Goal: Task Accomplishment & Management: Manage account settings

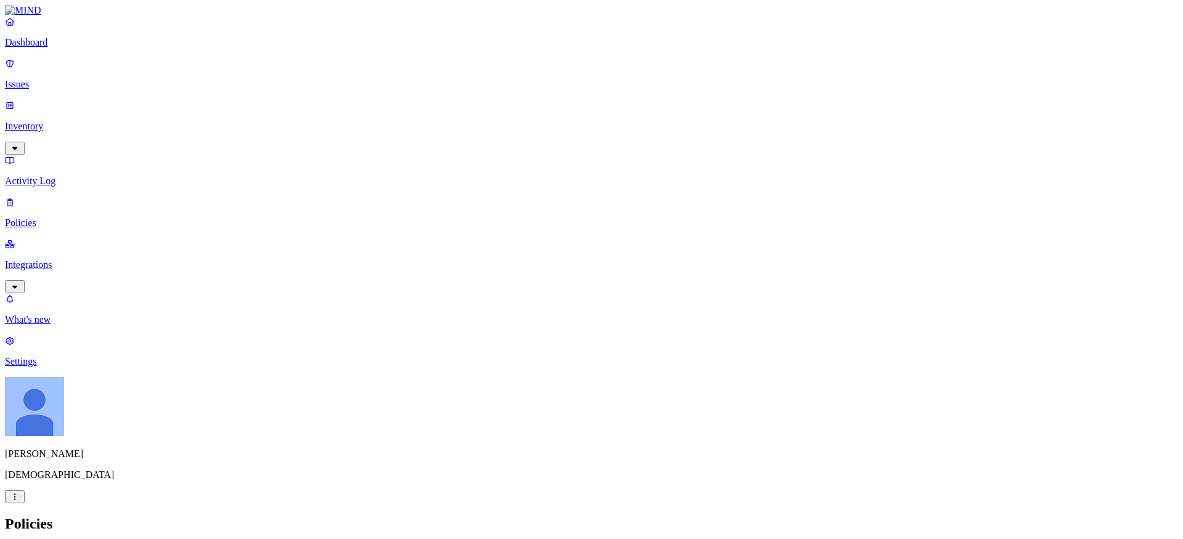
click at [65, 48] on p "Dashboard" at bounding box center [591, 42] width 1173 height 11
click at [45, 79] on p "Issues" at bounding box center [591, 84] width 1173 height 11
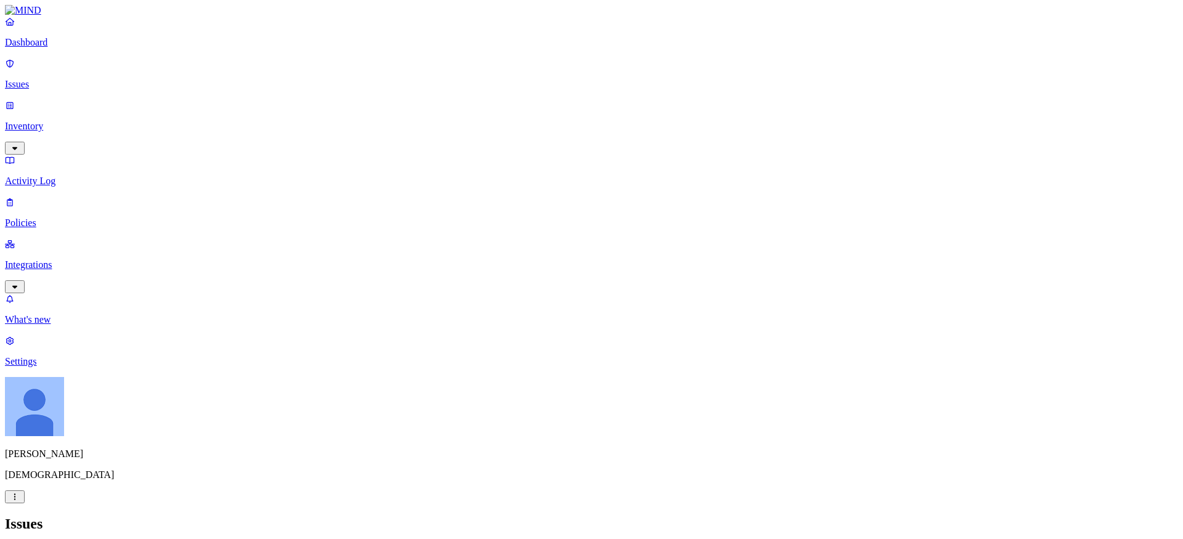
click at [48, 121] on p "Inventory" at bounding box center [591, 126] width 1173 height 11
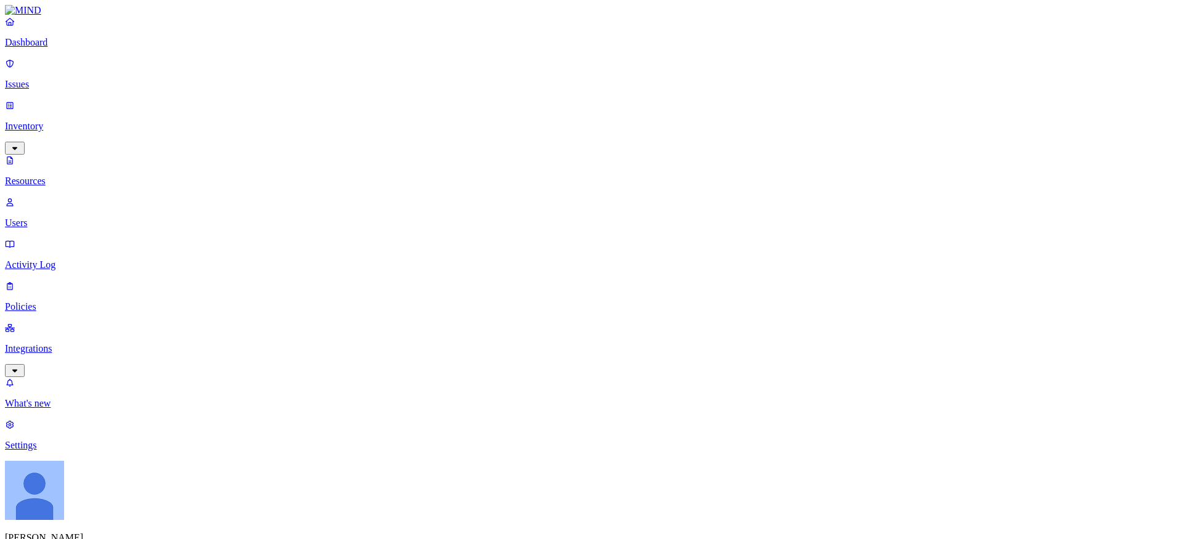
click at [57, 197] on link "Users" at bounding box center [591, 213] width 1173 height 32
click at [61, 259] on p "Activity Log" at bounding box center [591, 264] width 1173 height 11
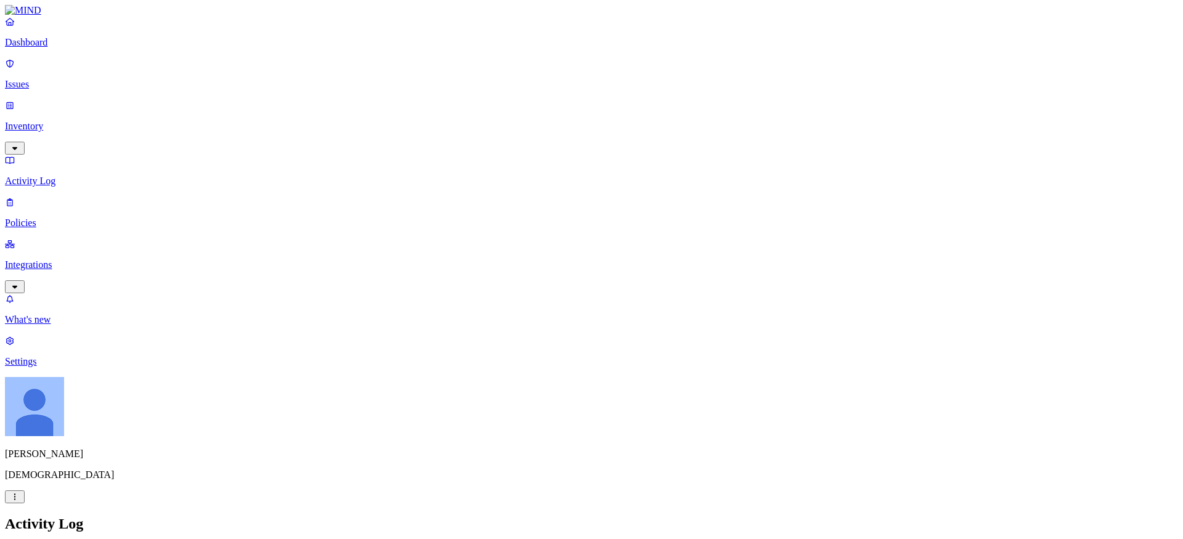
click at [38, 238] on link "Integrations" at bounding box center [591, 264] width 1173 height 53
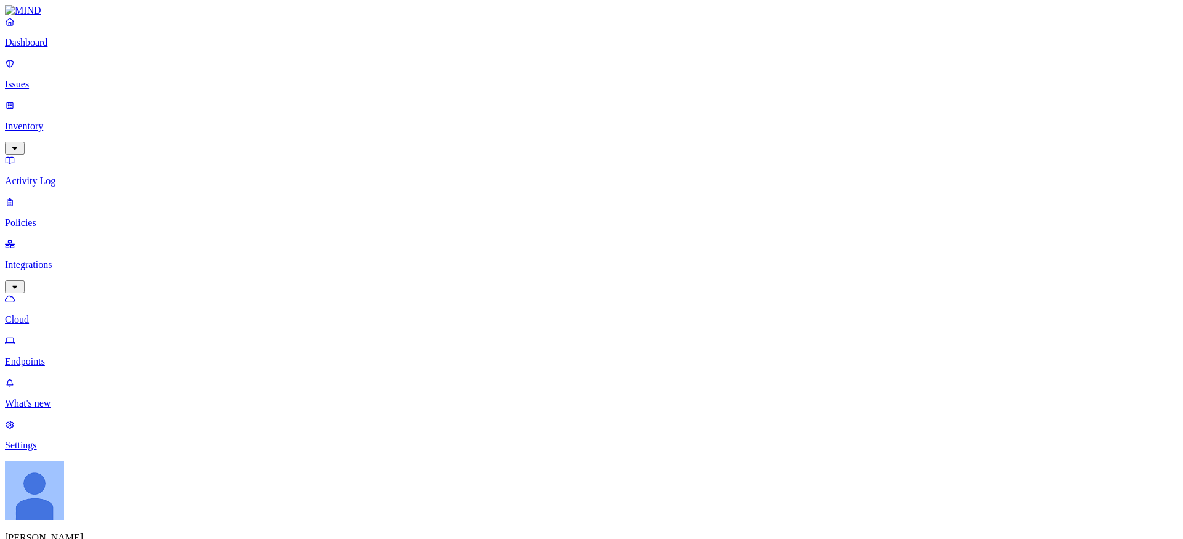
click at [39, 291] on nav "Dashboard Issues Inventory Activity Log Policies Integrations Cloud Endpoints W…" at bounding box center [591, 233] width 1173 height 435
click at [62, 48] on p "Dashboard" at bounding box center [591, 42] width 1173 height 11
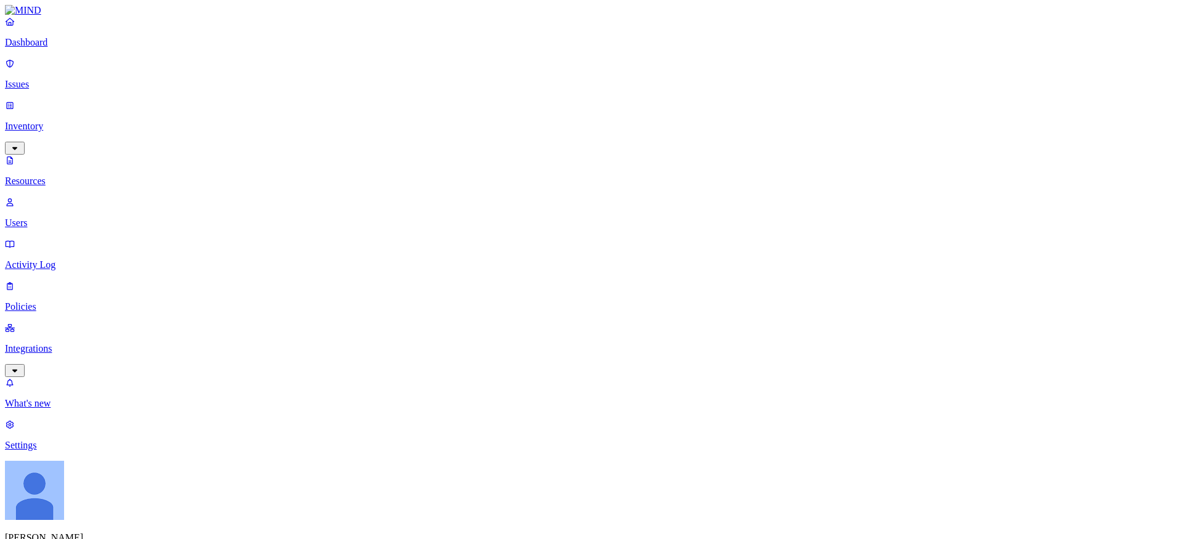
click at [54, 80] on p "Issues" at bounding box center [591, 84] width 1173 height 11
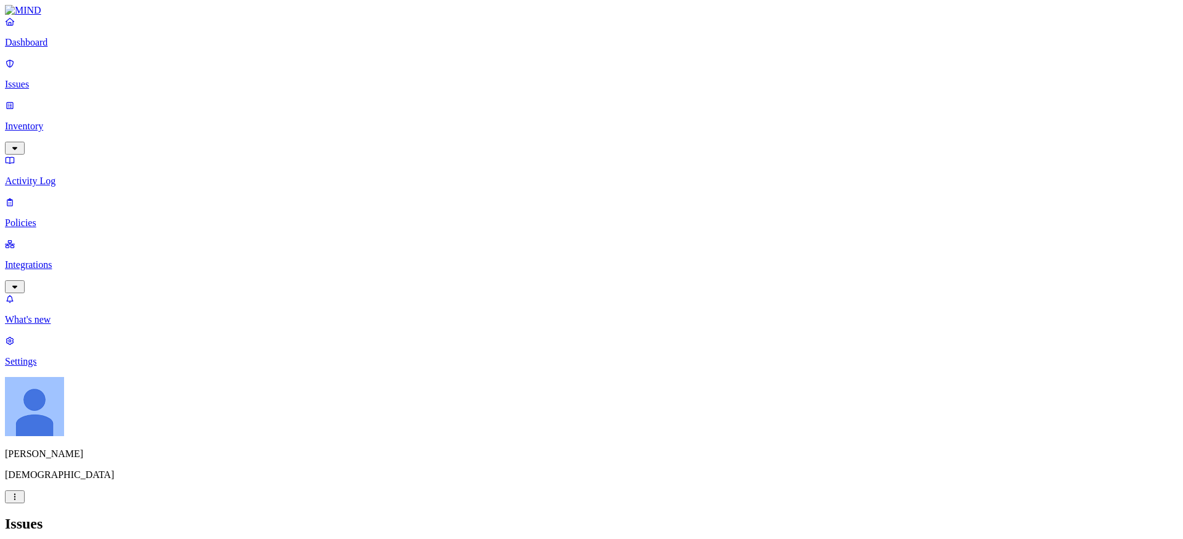
click at [85, 121] on p "Inventory" at bounding box center [591, 126] width 1173 height 11
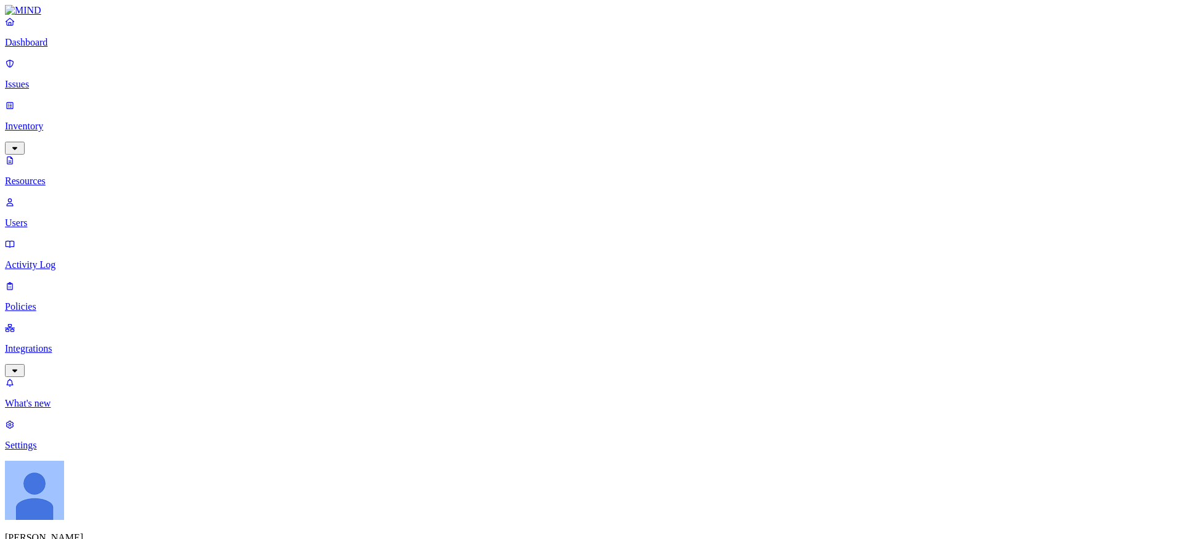
click at [54, 259] on p "Activity Log" at bounding box center [591, 264] width 1173 height 11
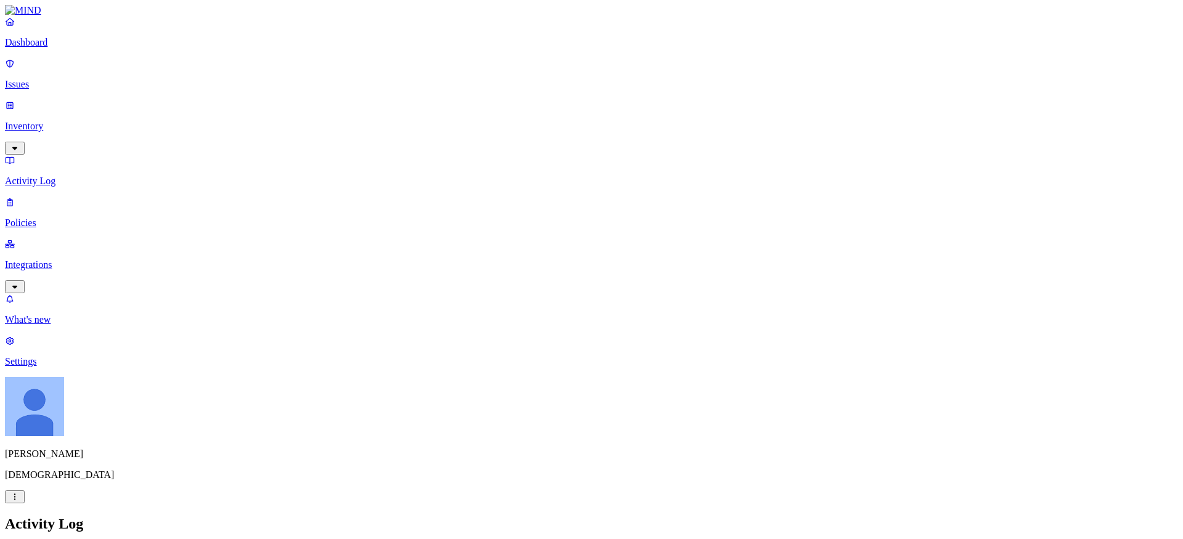
click at [41, 217] on p "Policies" at bounding box center [591, 222] width 1173 height 11
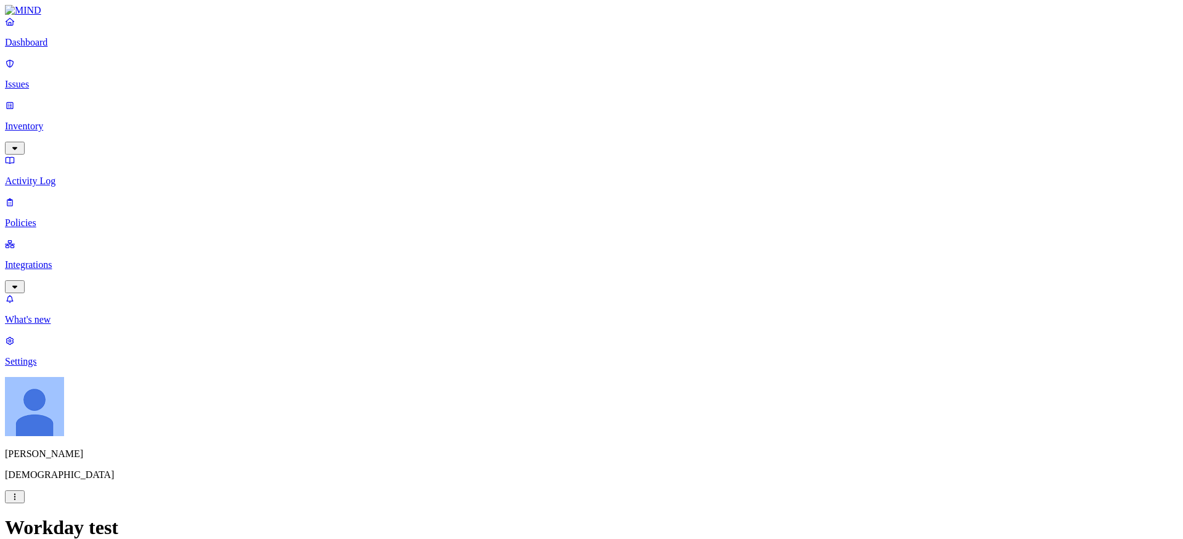
click at [662, 203] on label "OR" at bounding box center [656, 198] width 14 height 10
click at [679, 225] on label "Web Category" at bounding box center [667, 217] width 36 height 22
click at [660, 197] on div "Web Category" at bounding box center [708, 206] width 119 height 26
click at [658, 201] on icon at bounding box center [658, 200] width 8 height 6
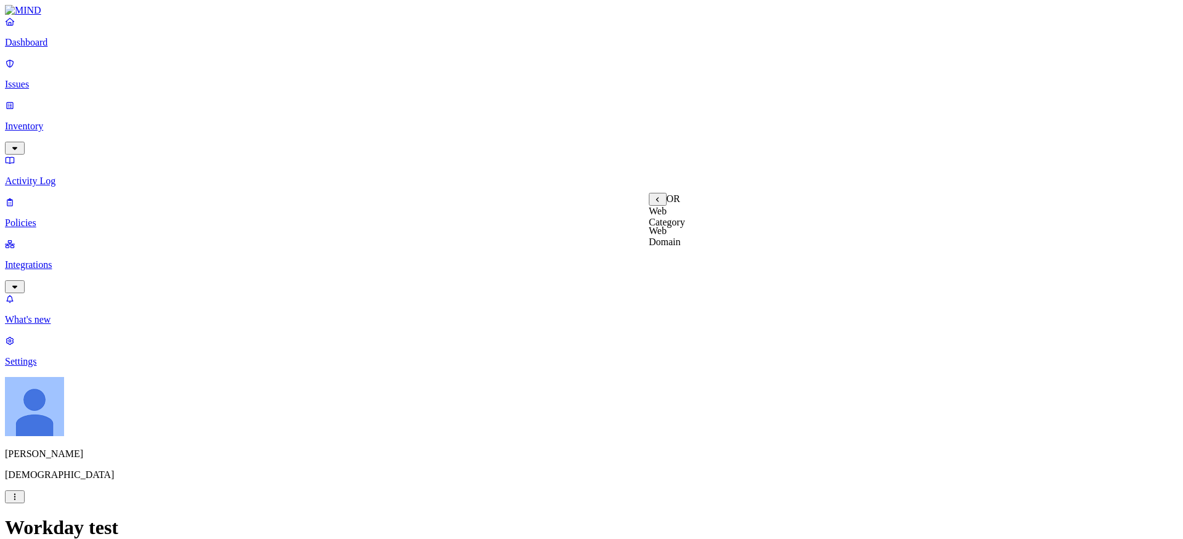
click at [681, 245] on label "Web Domain" at bounding box center [665, 236] width 32 height 22
click at [522, 171] on label "Data type" at bounding box center [513, 172] width 18 height 22
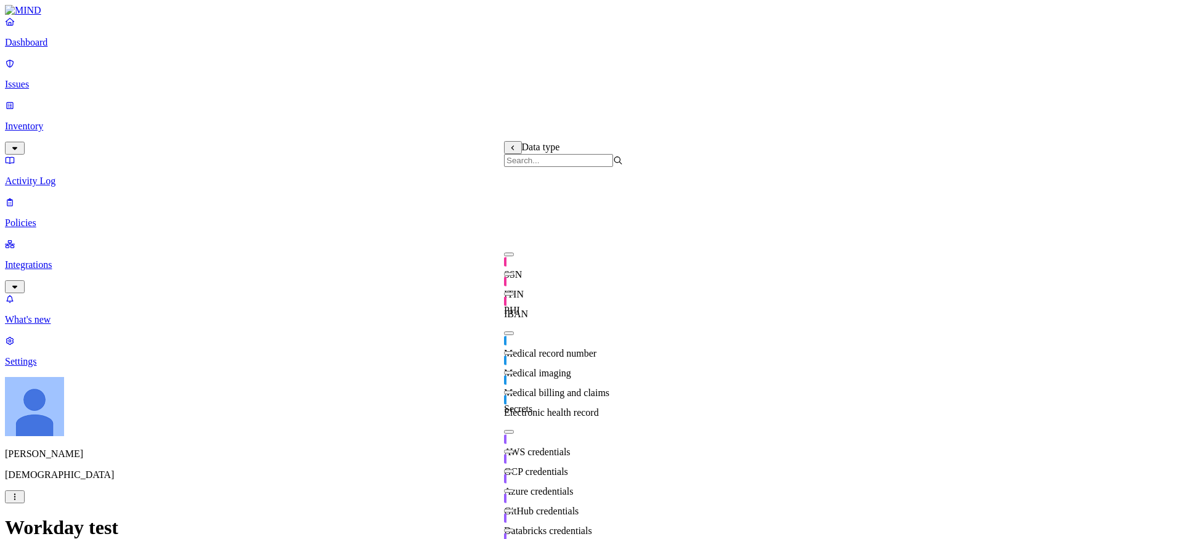
scroll to position [276, 0]
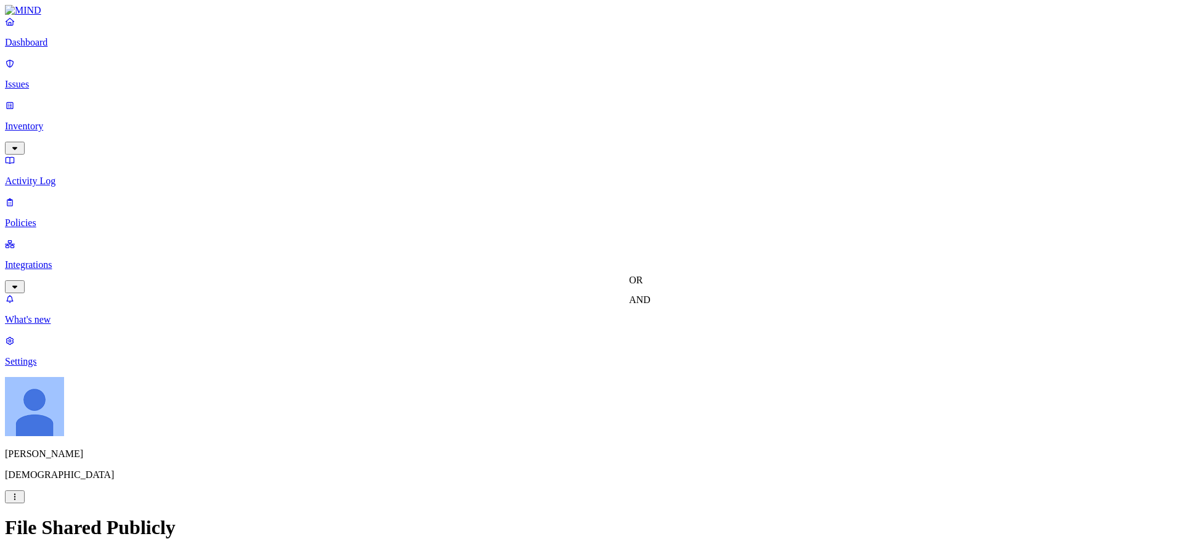
click at [651, 305] on label "AND" at bounding box center [640, 299] width 22 height 10
click at [654, 344] on label "Public access" at bounding box center [641, 338] width 25 height 22
click at [639, 277] on div "Public access" at bounding box center [664, 281] width 70 height 13
click at [639, 280] on button at bounding box center [638, 281] width 18 height 13
click at [654, 370] on label "Risky user access" at bounding box center [641, 363] width 25 height 33
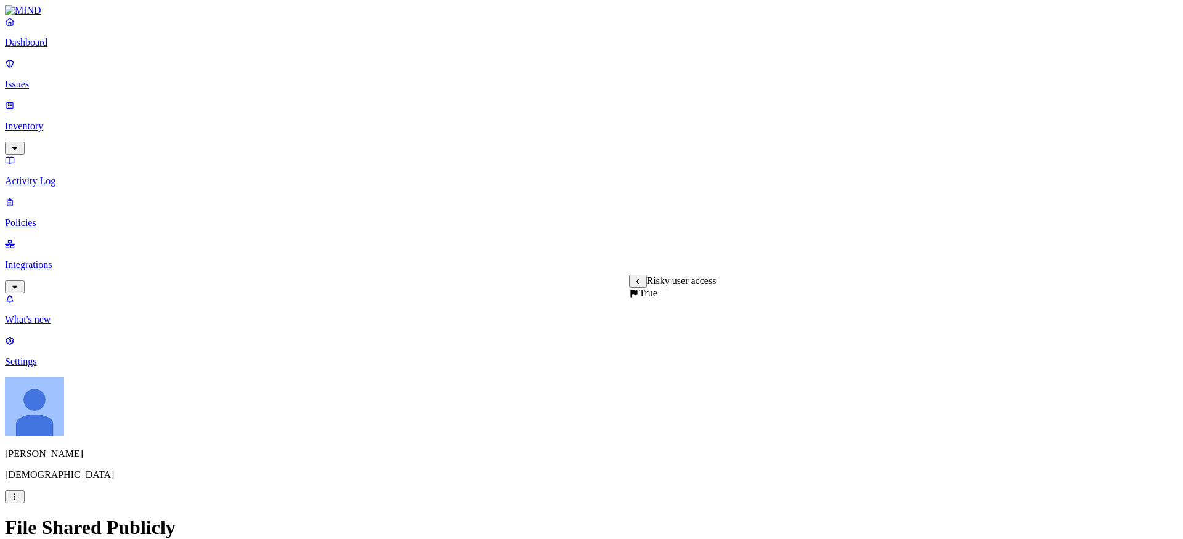
click at [640, 282] on icon at bounding box center [638, 281] width 8 height 6
click at [662, 326] on label "External access" at bounding box center [645, 318] width 33 height 22
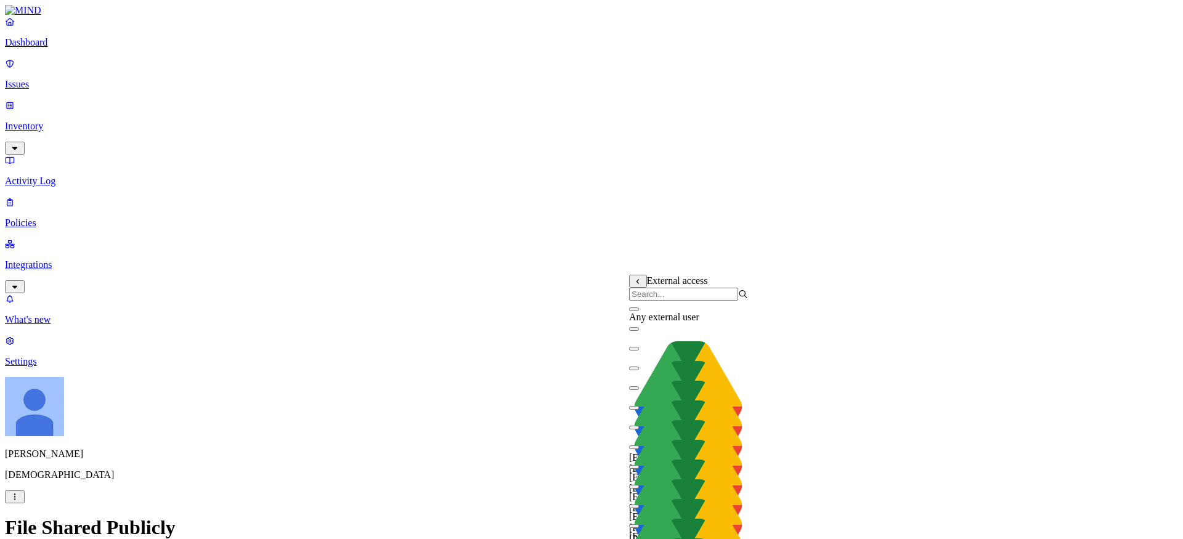
click at [637, 283] on icon at bounding box center [637, 281] width 2 height 5
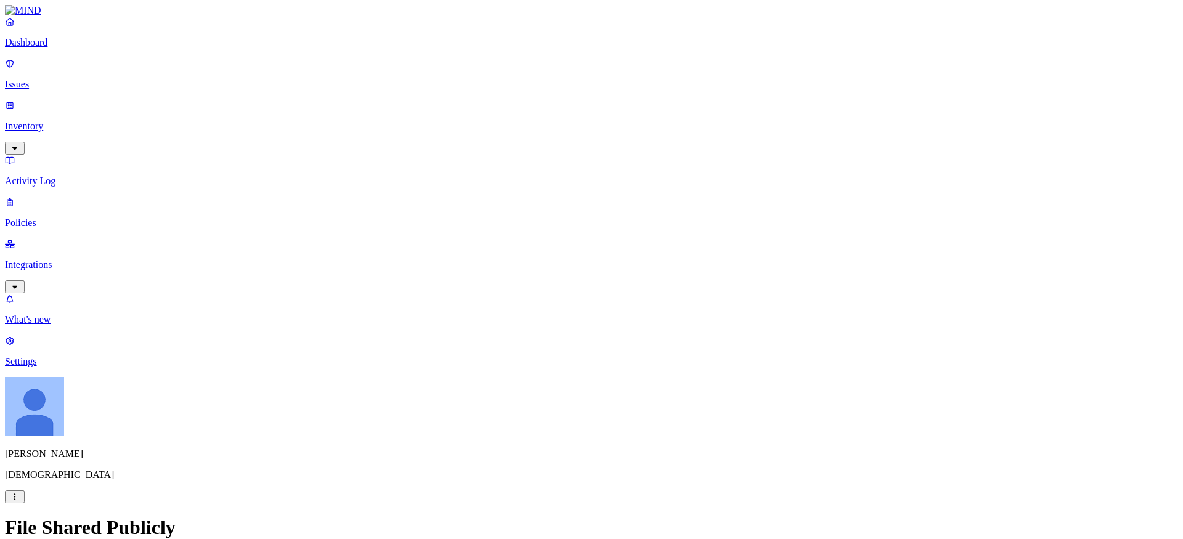
scroll to position [340, 0]
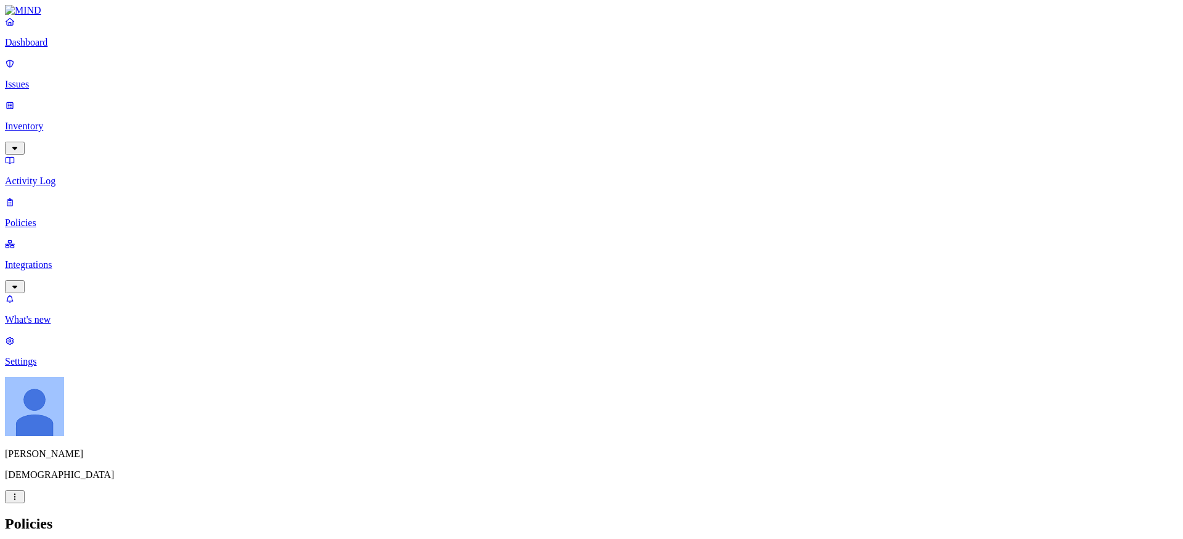
click at [30, 367] on p "Settings" at bounding box center [591, 361] width 1173 height 11
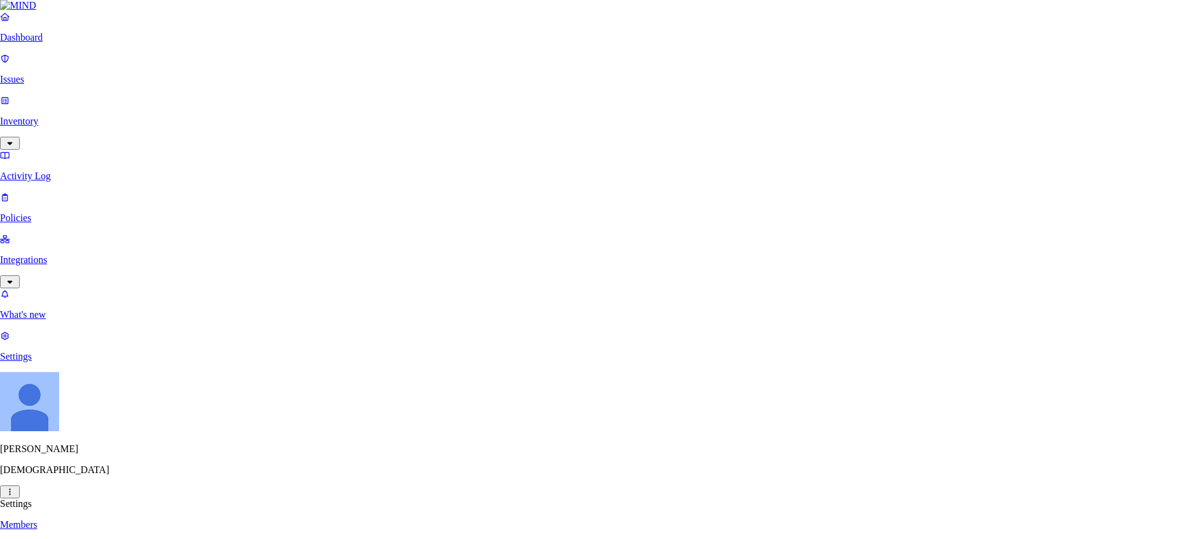
type input "ignacio-test"
select select "6 Months"
click at [511, 242] on div "6 Months" at bounding box center [490, 236] width 43 height 11
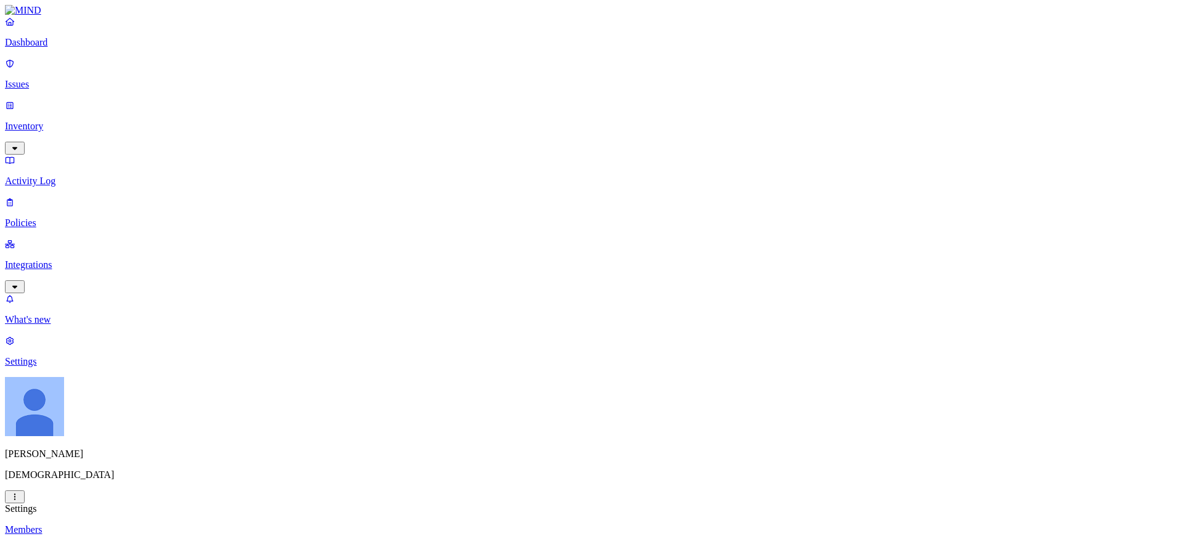
click at [81, 16] on link at bounding box center [591, 10] width 1173 height 11
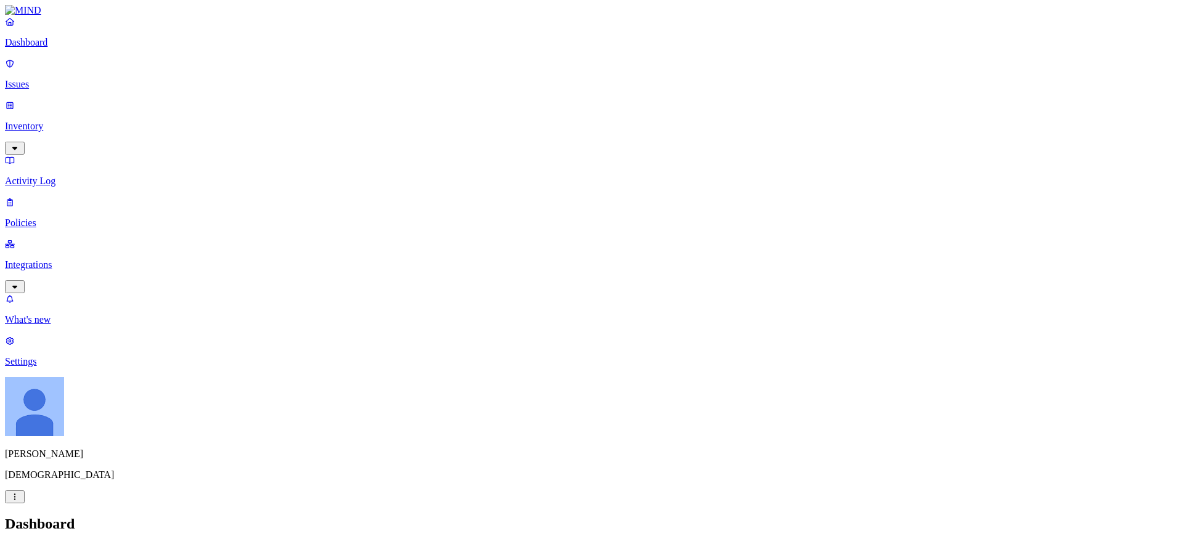
drag, startPoint x: 858, startPoint y: 165, endPoint x: 823, endPoint y: 147, distance: 39.1
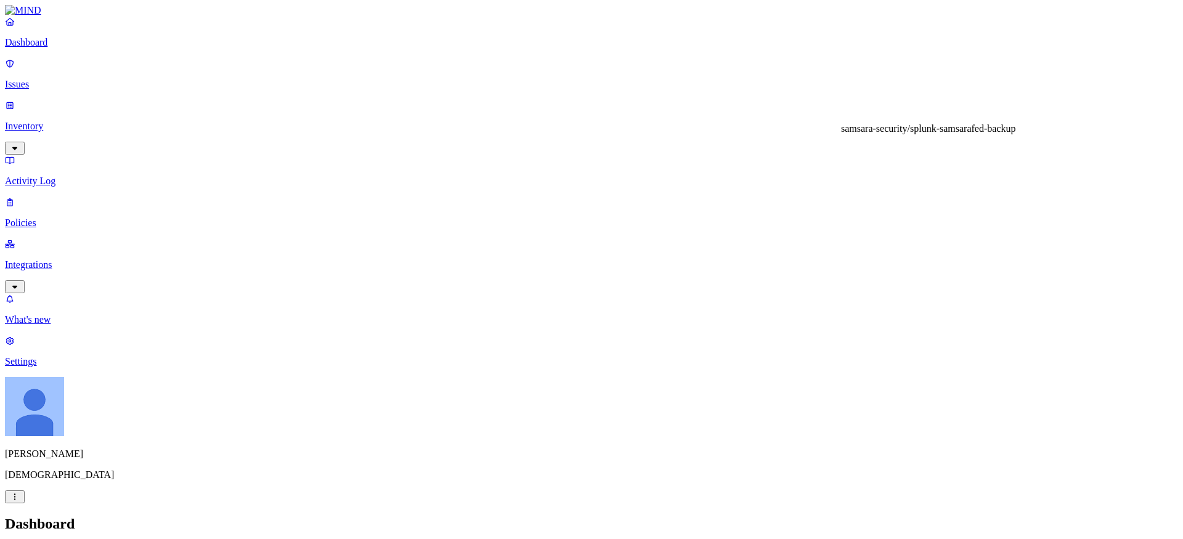
drag, startPoint x: 834, startPoint y: 148, endPoint x: 878, endPoint y: 163, distance: 46.0
copy div "samsara-security/splunk-samsarafed-backup"
click at [714, 516] on h2 "Dashboard" at bounding box center [591, 524] width 1173 height 17
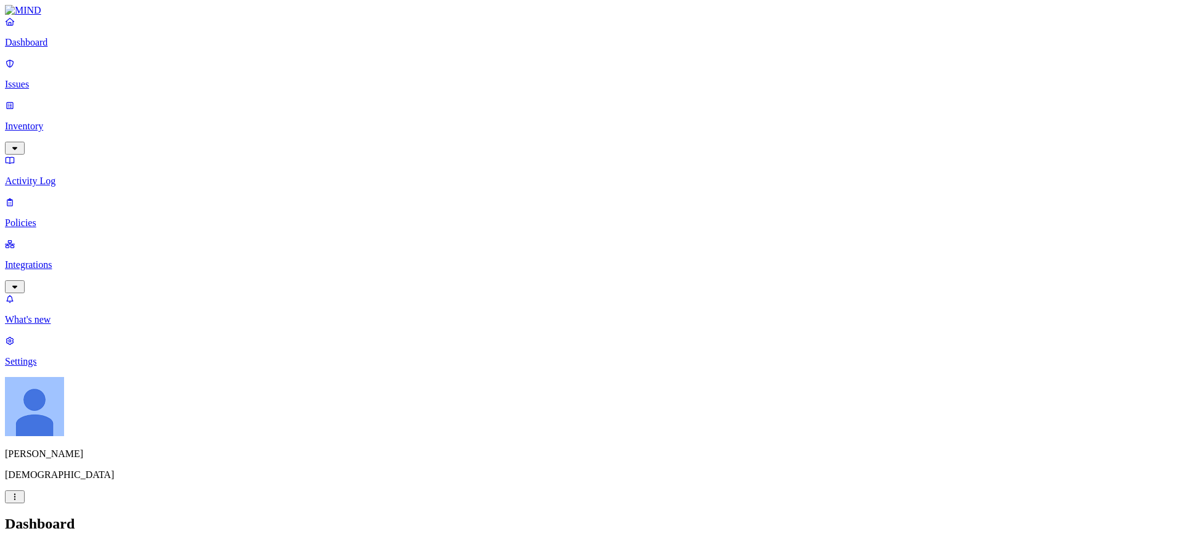
click at [48, 217] on p "Policies" at bounding box center [591, 222] width 1173 height 11
click at [527, 516] on h2 "Policies" at bounding box center [591, 524] width 1173 height 17
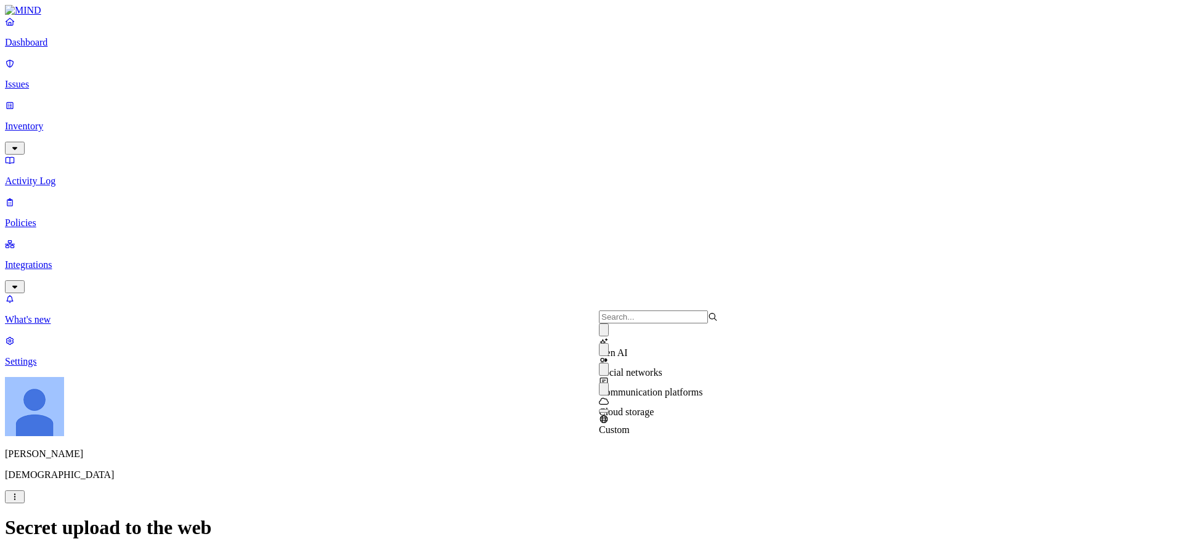
click at [827, 321] on label "OR" at bounding box center [820, 315] width 14 height 10
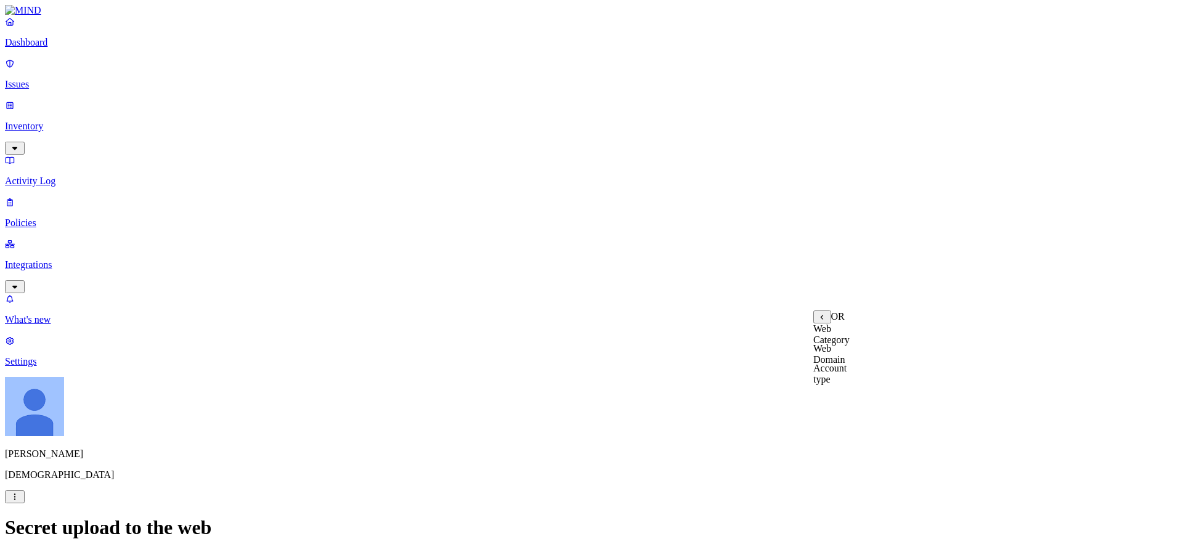
click at [845, 360] on label "Web Domain" at bounding box center [829, 354] width 32 height 22
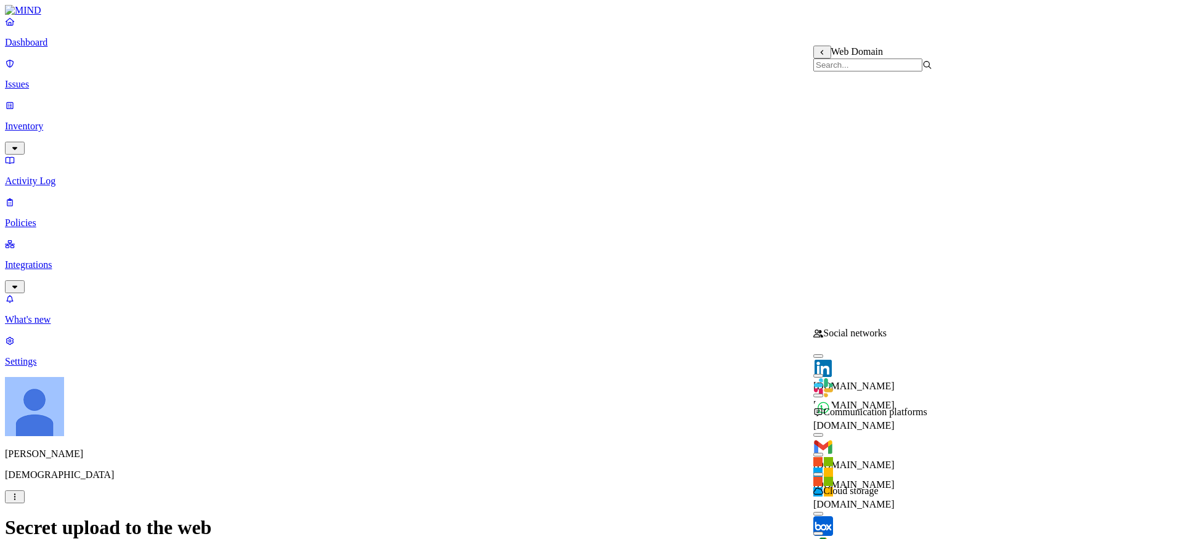
scroll to position [591, 0]
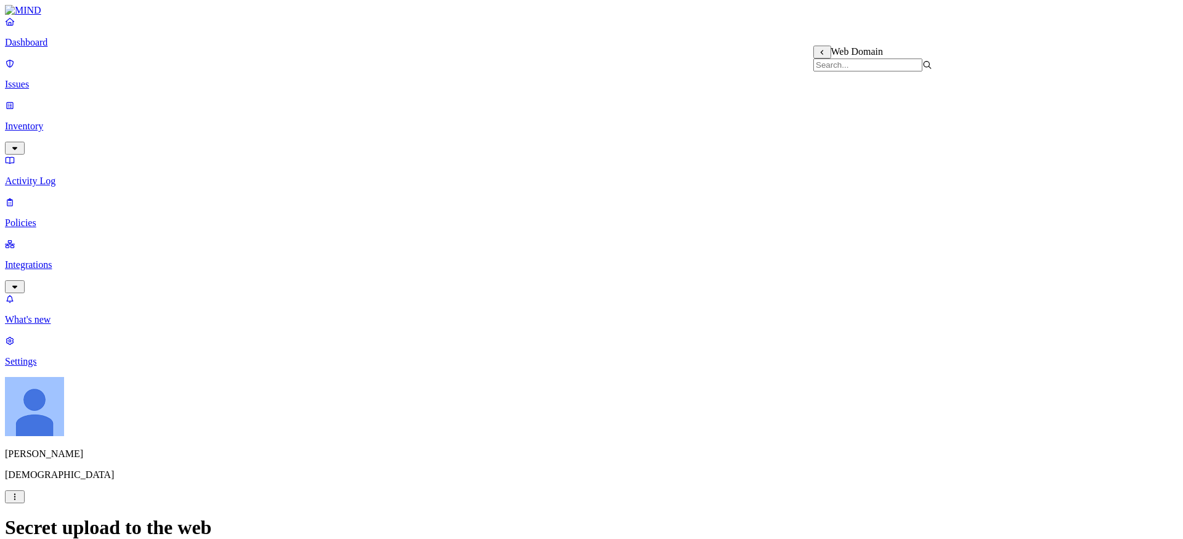
click at [57, 259] on p "Integrations" at bounding box center [591, 264] width 1173 height 11
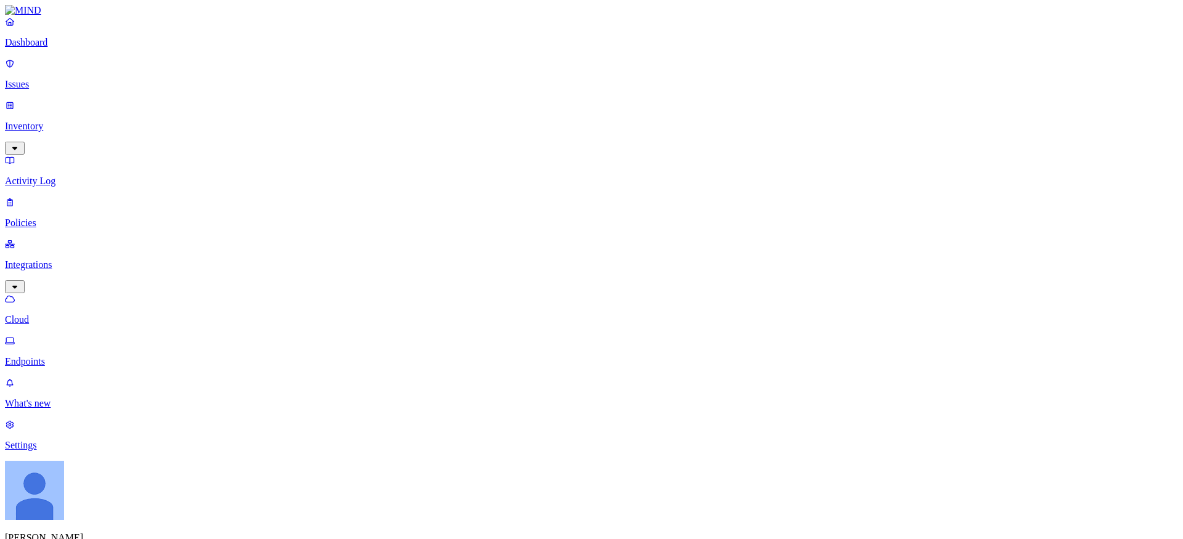
click at [55, 356] on p "Endpoints" at bounding box center [591, 361] width 1173 height 11
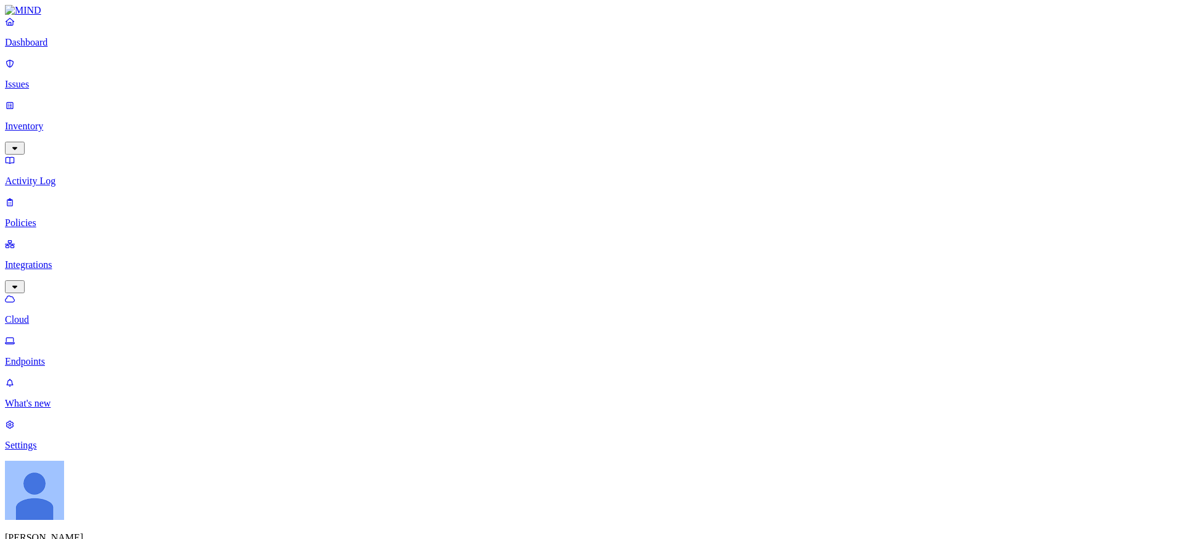
click at [34, 176] on p "Activity Log" at bounding box center [591, 181] width 1173 height 11
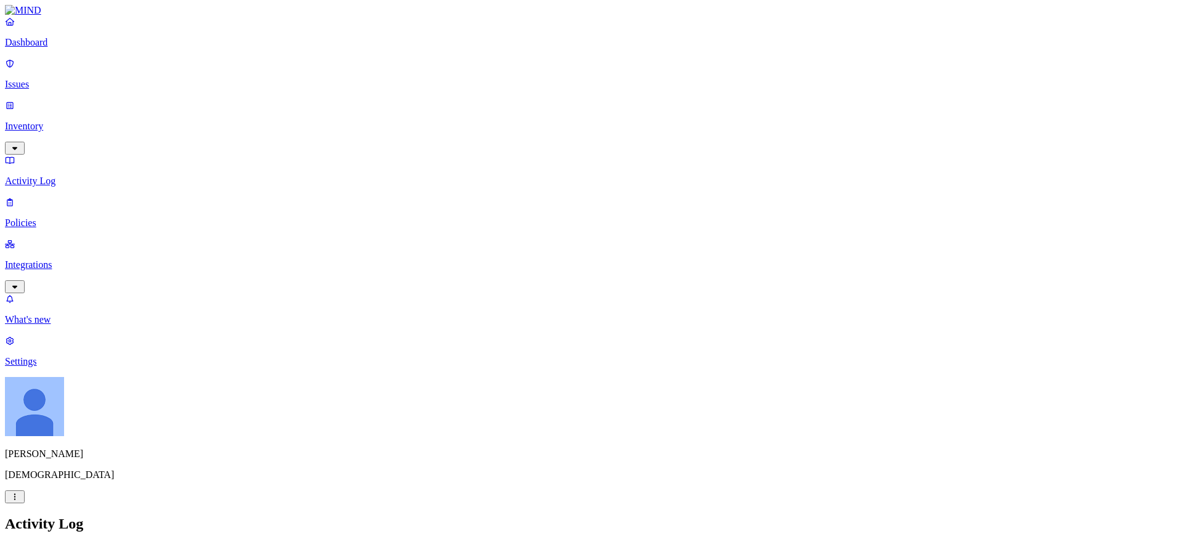
type input "[PERSON_NAME]"
click at [62, 121] on p "Inventory" at bounding box center [591, 126] width 1173 height 11
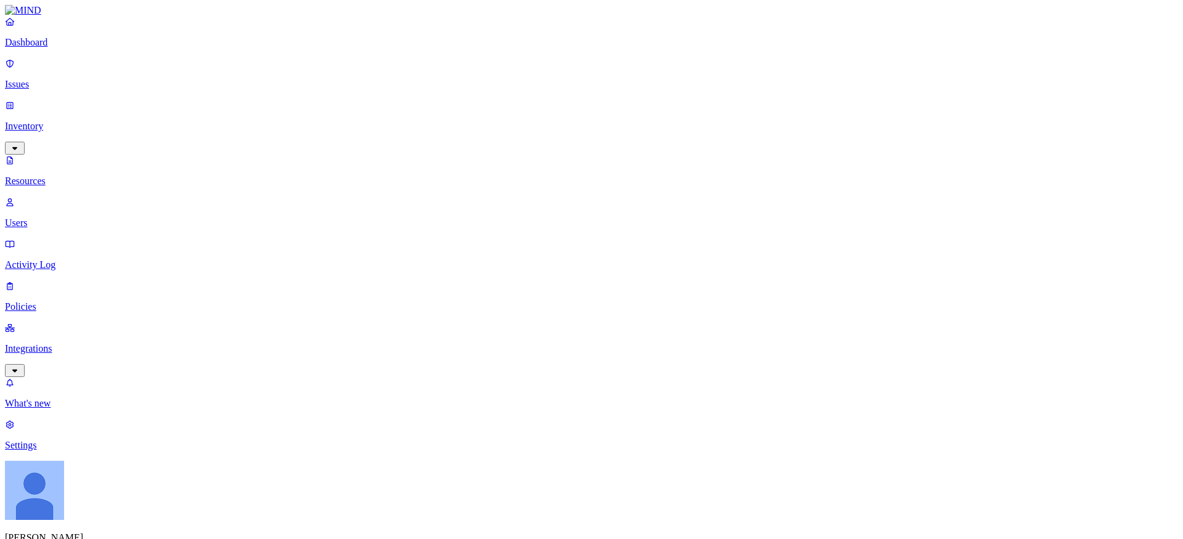
click at [51, 81] on p "Issues" at bounding box center [591, 84] width 1173 height 11
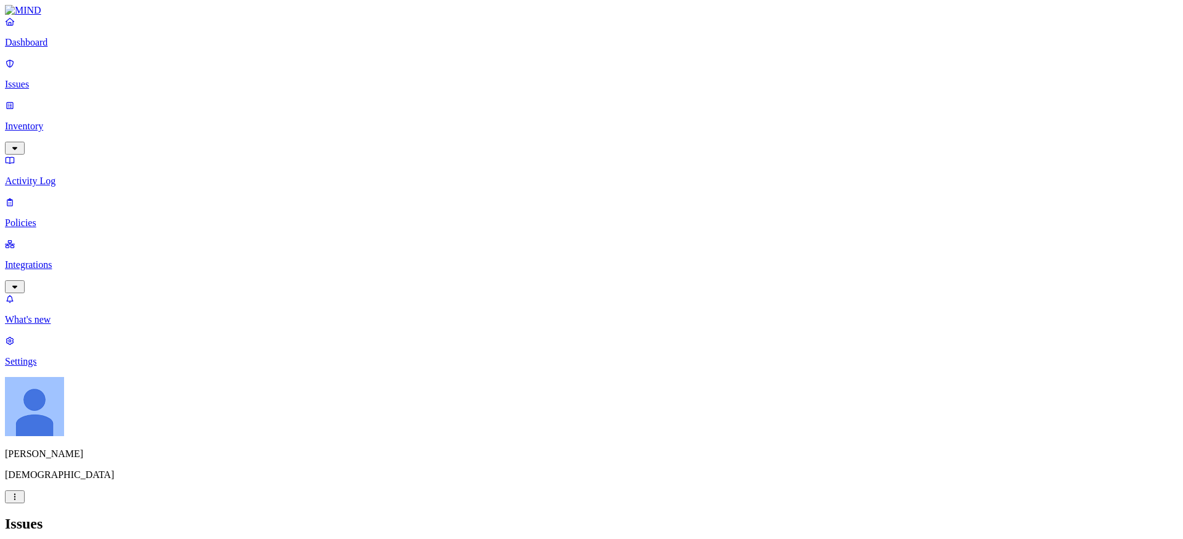
click at [86, 121] on p "Inventory" at bounding box center [591, 126] width 1173 height 11
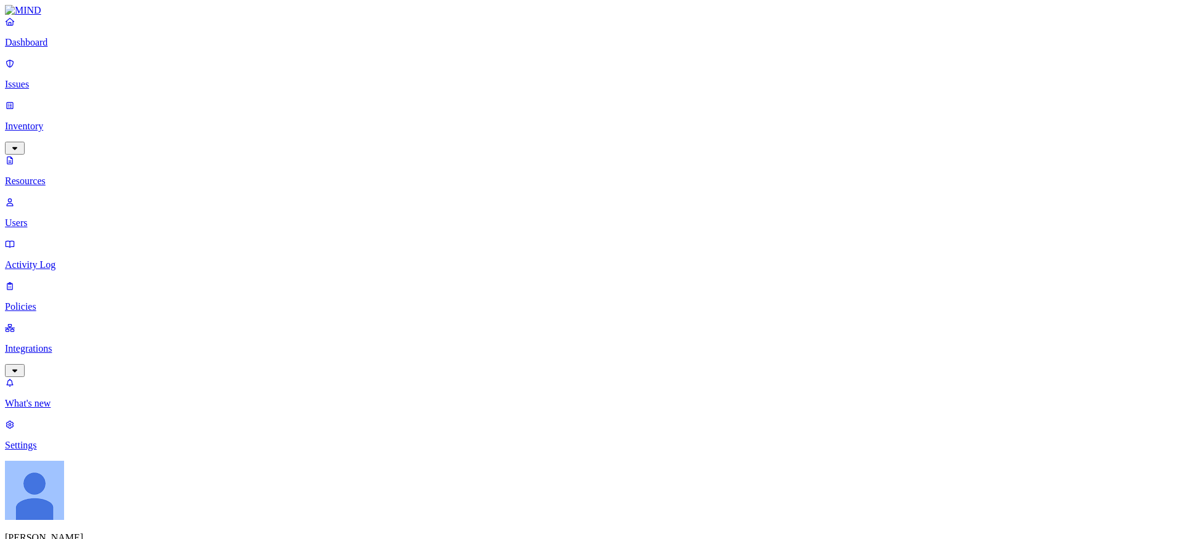
click at [71, 217] on p "Users" at bounding box center [591, 222] width 1173 height 11
type input "ignacio"
drag, startPoint x: 981, startPoint y: 269, endPoint x: 1003, endPoint y: 269, distance: 22.2
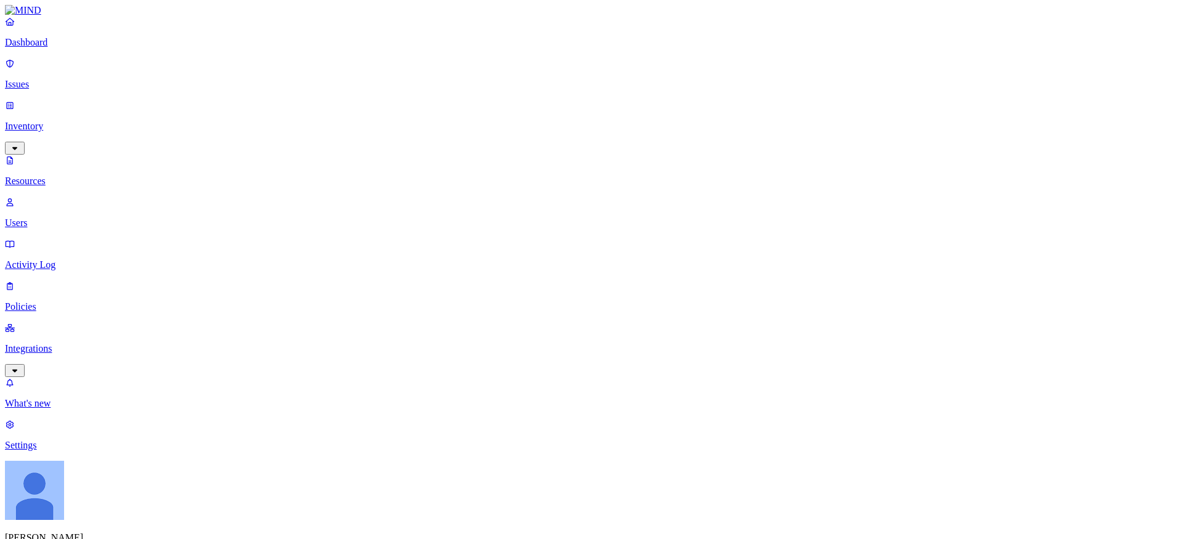
click at [51, 79] on p "Issues" at bounding box center [591, 84] width 1173 height 11
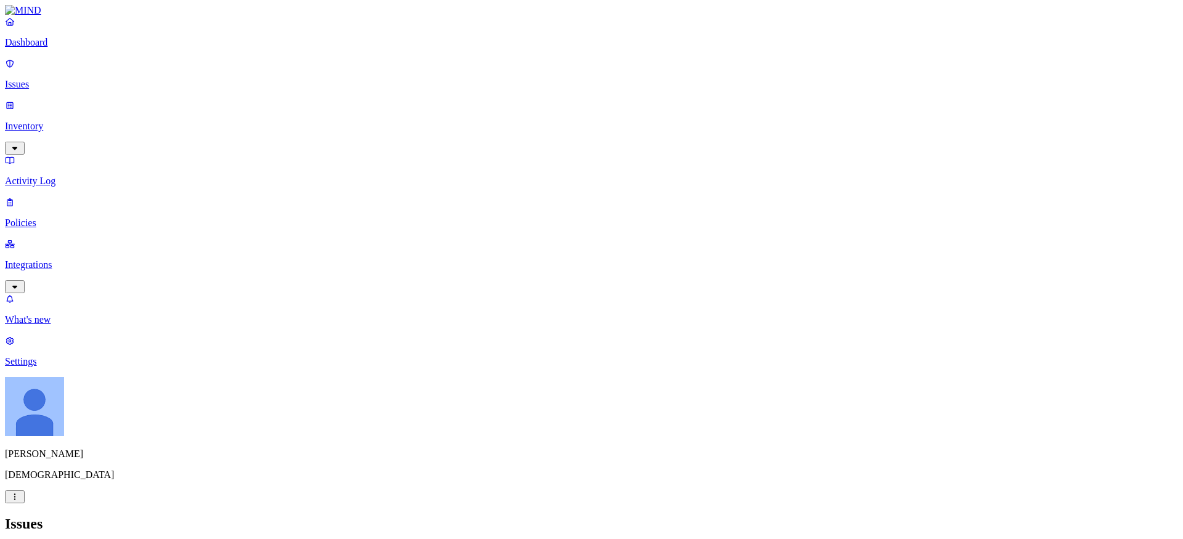
click at [52, 217] on p "Policies" at bounding box center [591, 222] width 1173 height 11
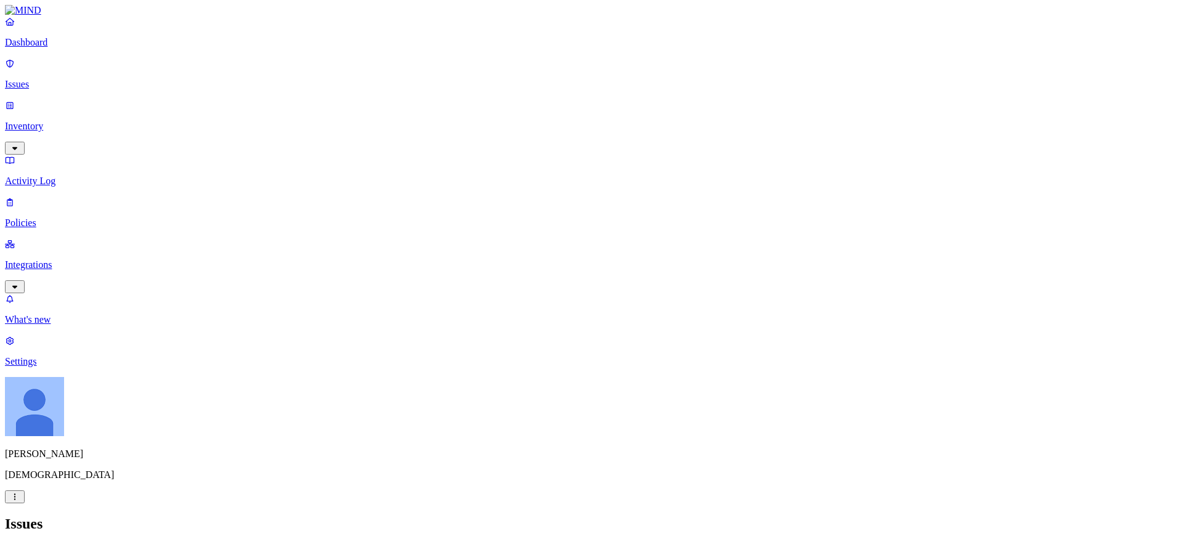
scroll to position [352, 0]
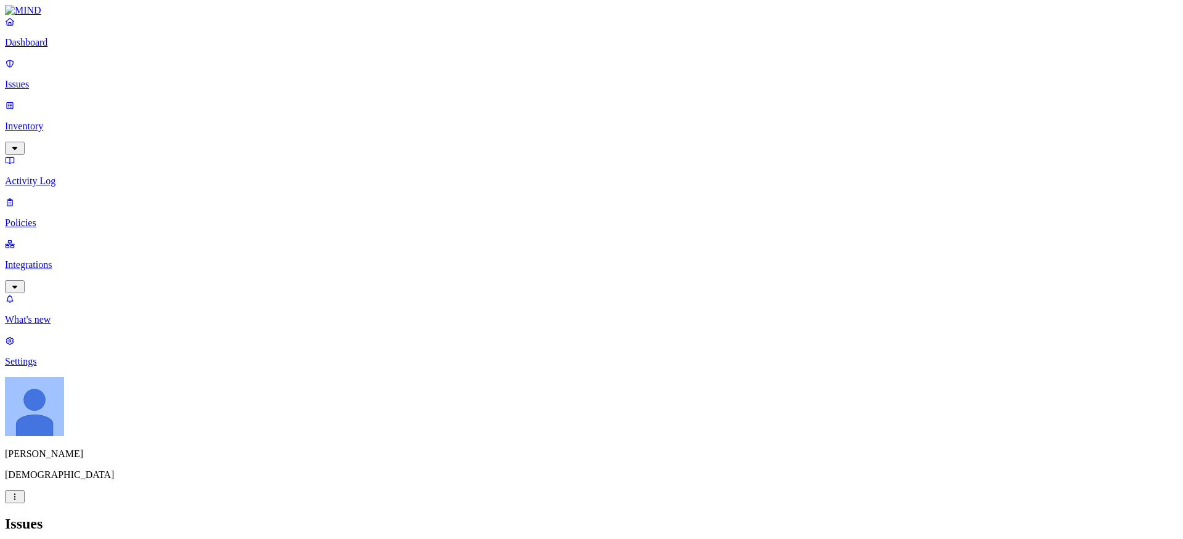
click at [71, 79] on p "Issues" at bounding box center [591, 84] width 1173 height 11
